Goal: Task Accomplishment & Management: Manage account settings

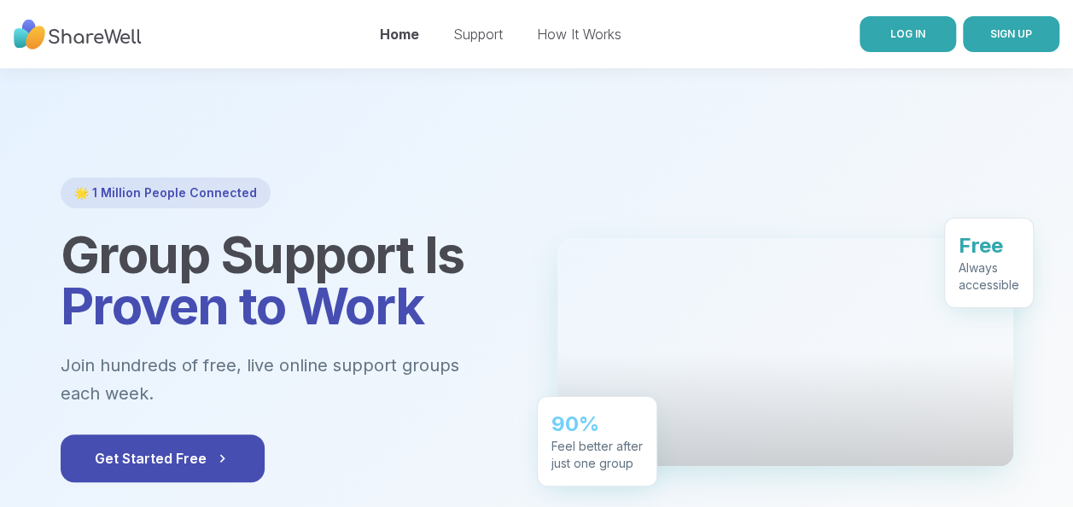
drag, startPoint x: 0, startPoint y: 0, endPoint x: 887, endPoint y: 43, distance: 888.2
click at [887, 43] on link "LOG IN" at bounding box center [908, 34] width 96 height 36
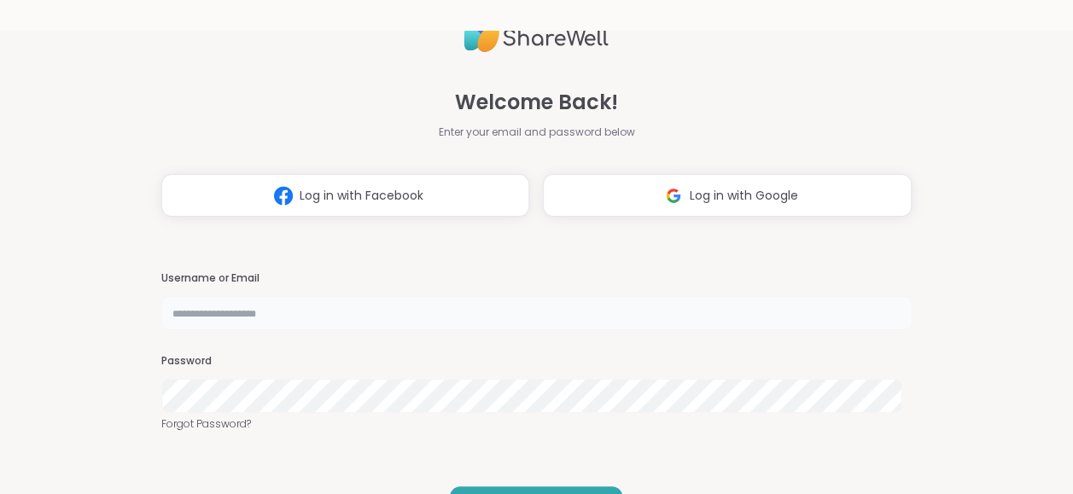
type input "**********"
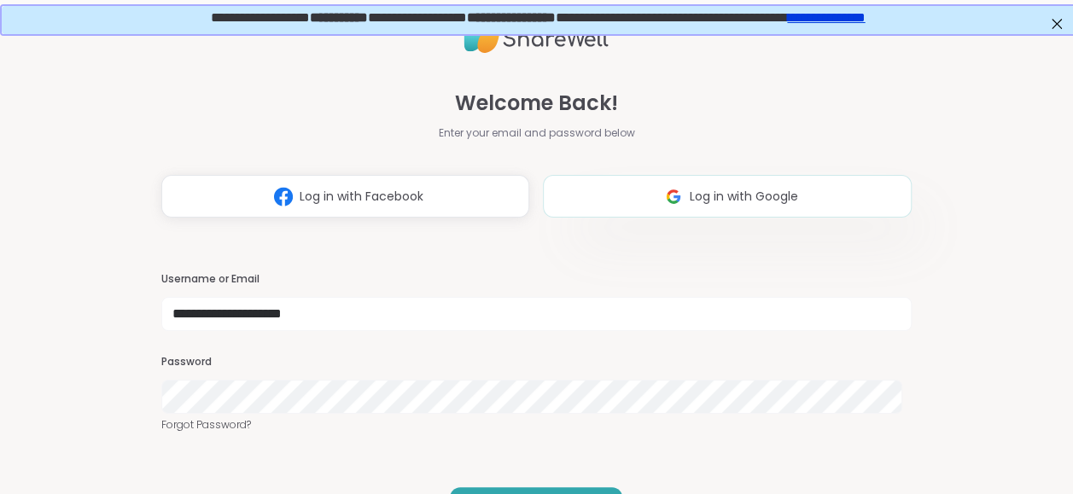
click at [733, 195] on span "Log in with Google" at bounding box center [744, 197] width 108 height 18
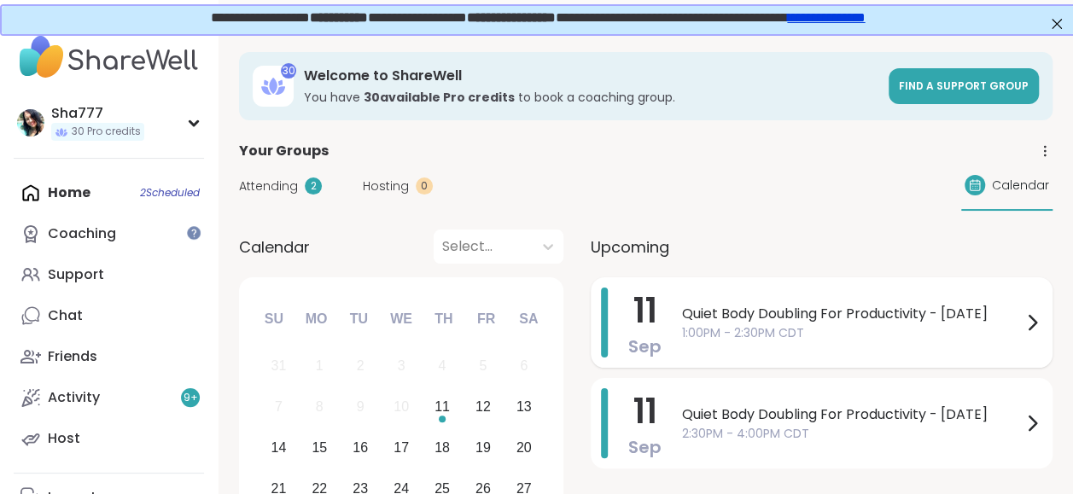
click at [707, 307] on span "Quiet Body Doubling For Productivity - [DATE]" at bounding box center [852, 314] width 340 height 20
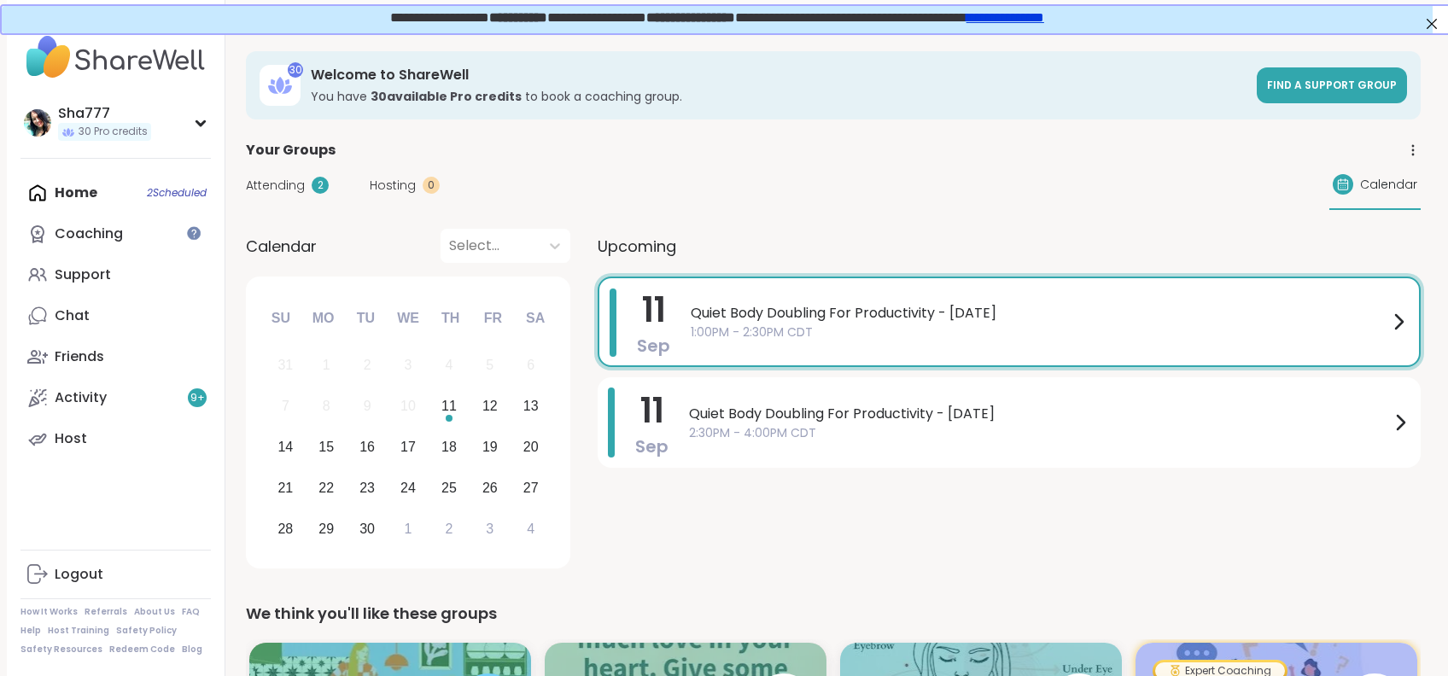
drag, startPoint x: 1008, startPoint y: 8, endPoint x: 775, endPoint y: 193, distance: 297.1
click at [775, 193] on div "Attending 2 Hosting 0 Calendar" at bounding box center [833, 186] width 1175 height 50
